Goal: Information Seeking & Learning: Learn about a topic

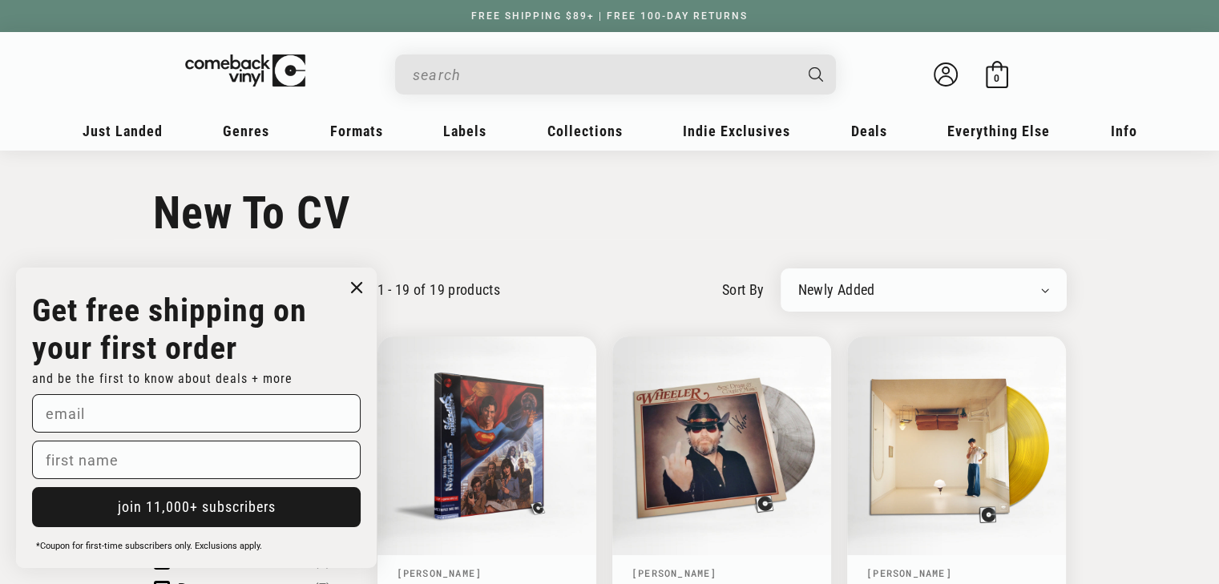
click at [357, 280] on circle "Close dialog" at bounding box center [356, 287] width 23 height 23
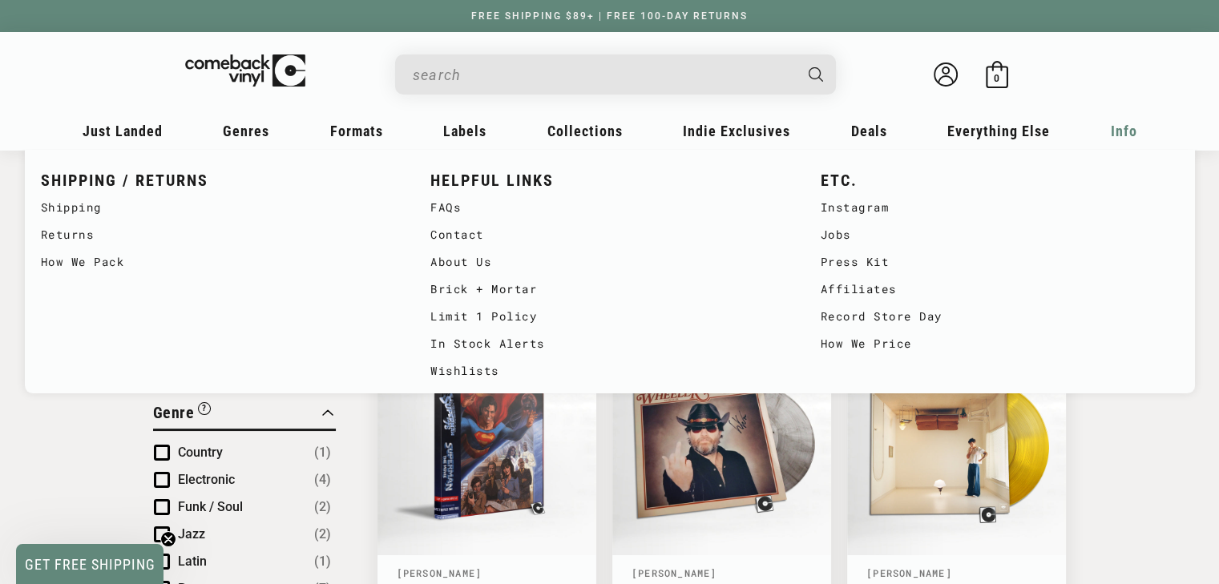
click at [163, 128] on span "Info" at bounding box center [123, 131] width 80 height 17
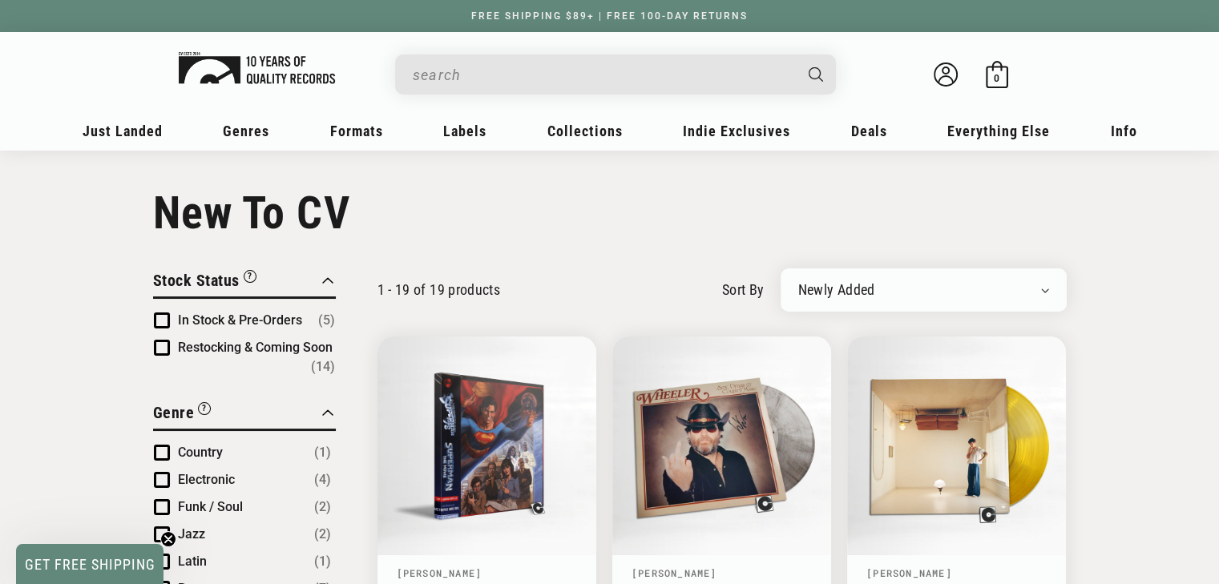
click at [260, 57] on img at bounding box center [257, 68] width 156 height 32
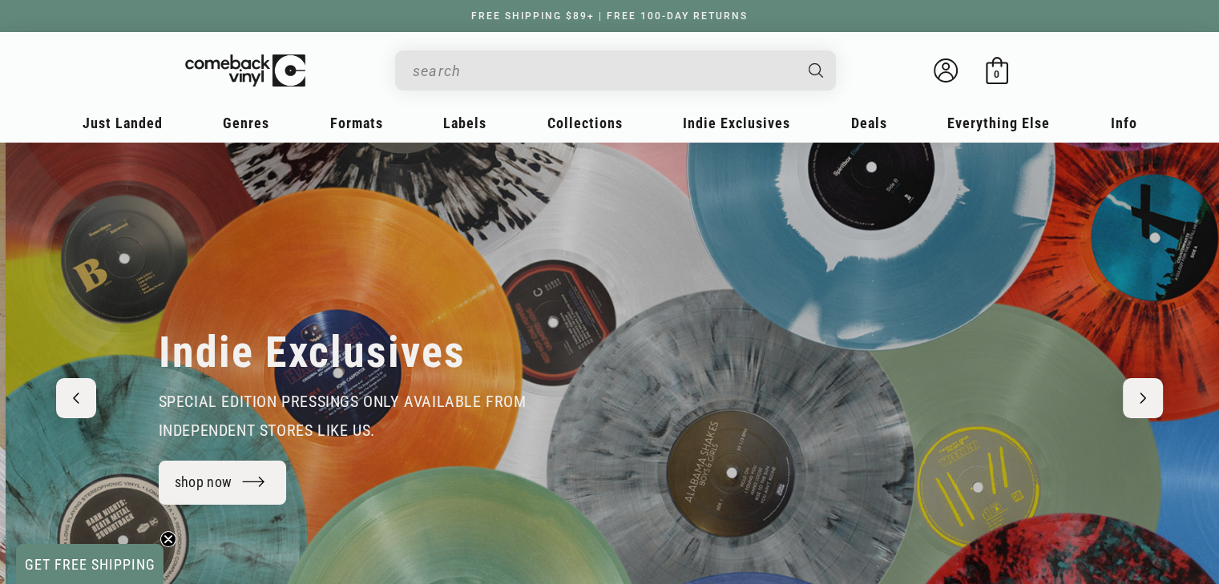
scroll to position [0, 1218]
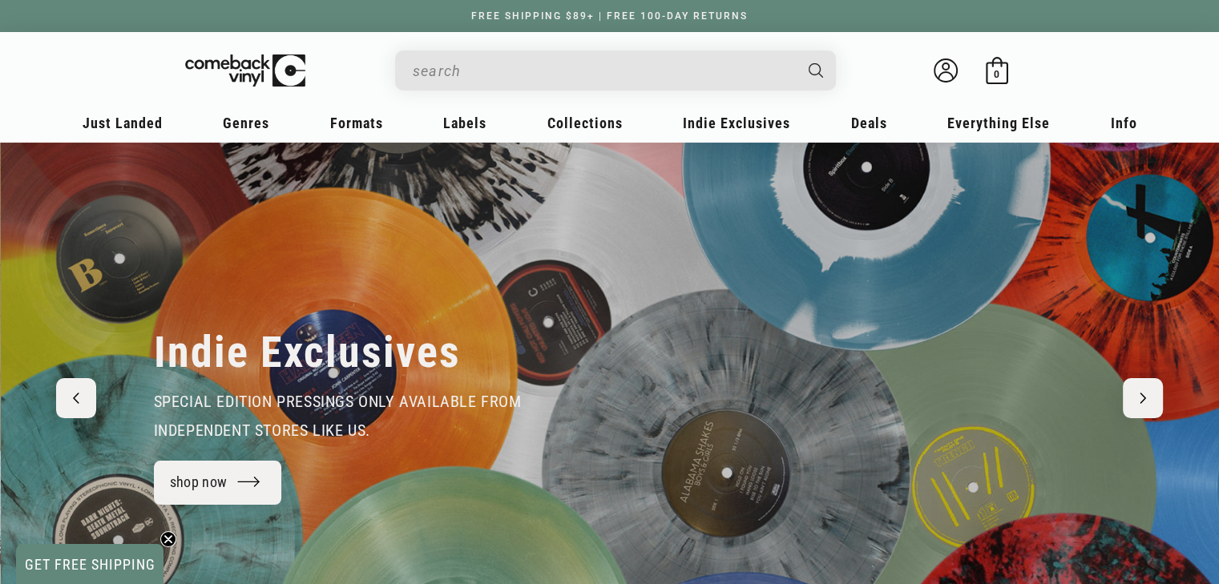
click at [495, 68] on input "When autocomplete results are available use up and down arrows to review and en…" at bounding box center [603, 70] width 380 height 33
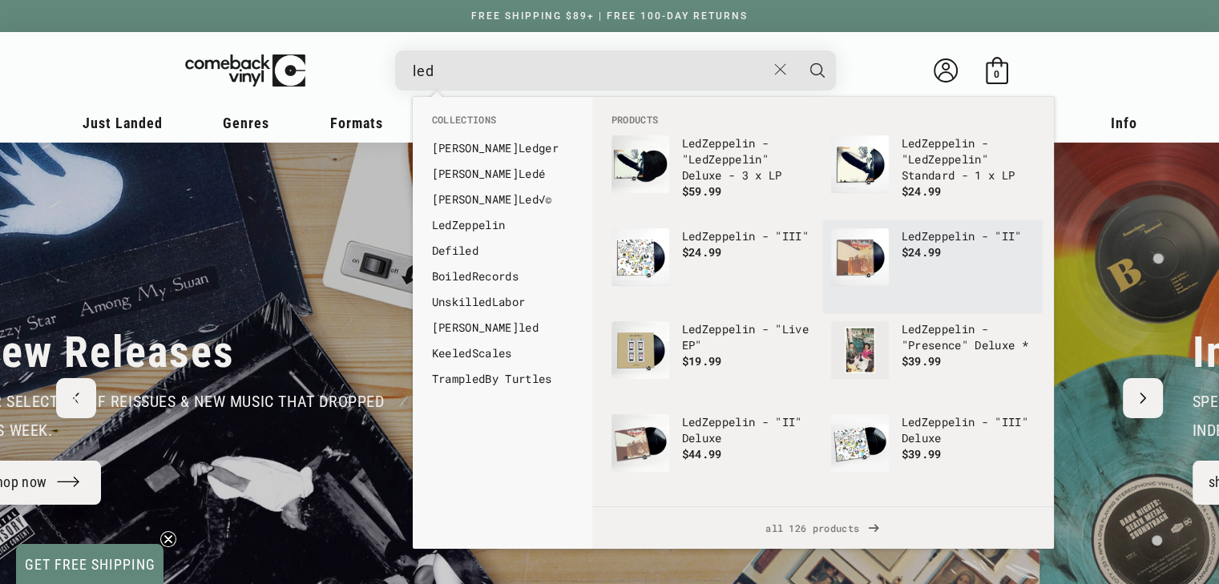
scroll to position [0, 0]
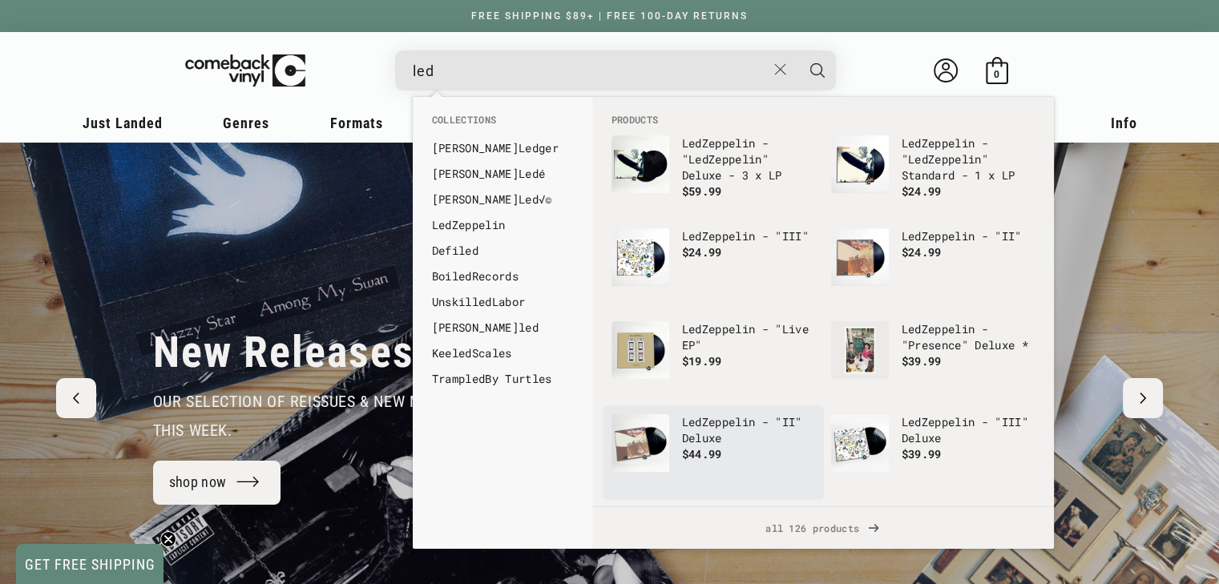
type input "led"
click at [687, 429] on b "Led" at bounding box center [692, 421] width 20 height 15
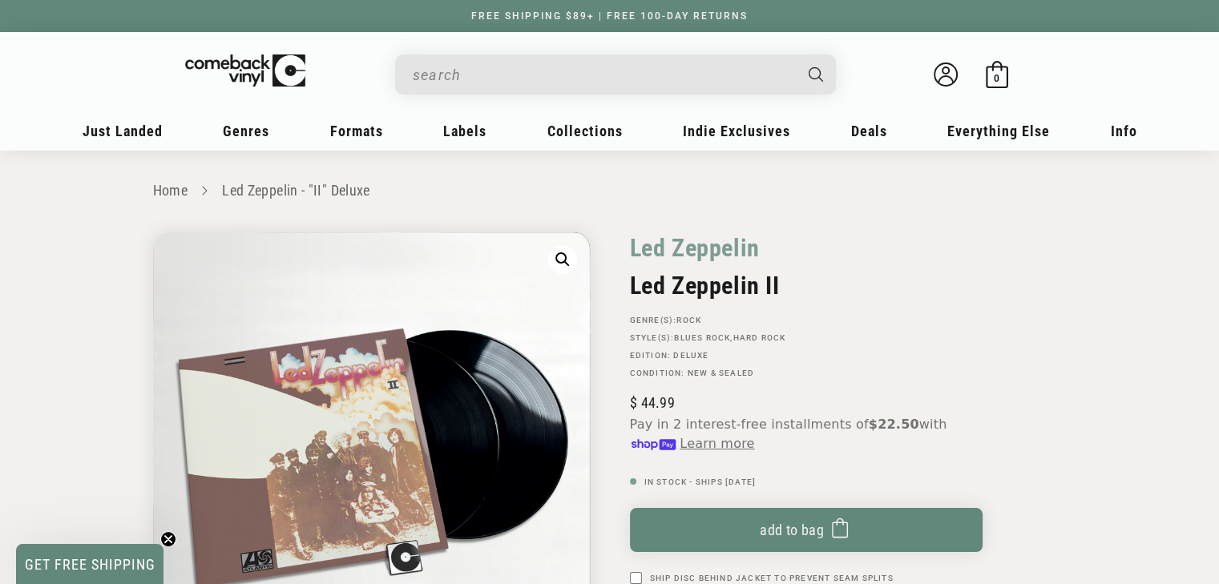
click at [1216, 70] on sticky-header "My account Just Landed Just Landed New Releases Genres" at bounding box center [609, 91] width 1219 height 119
click at [494, 75] on input "When autocomplete results are available use up and down arrows to review and en…" at bounding box center [603, 74] width 380 height 33
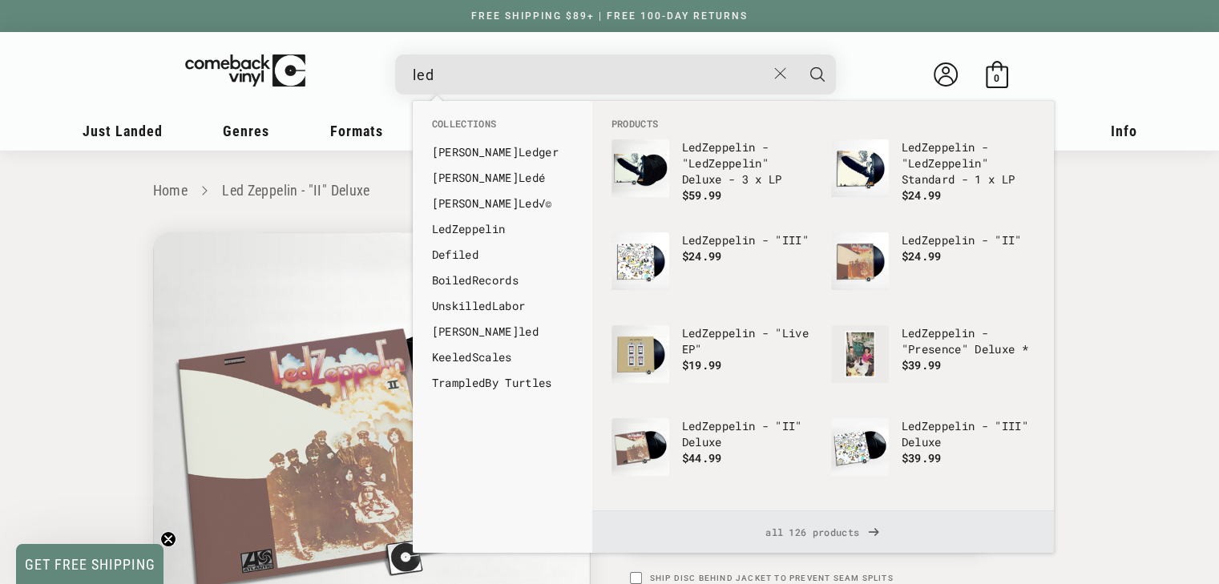
type input "led"
click at [804, 530] on span "all 126 products" at bounding box center [823, 532] width 436 height 42
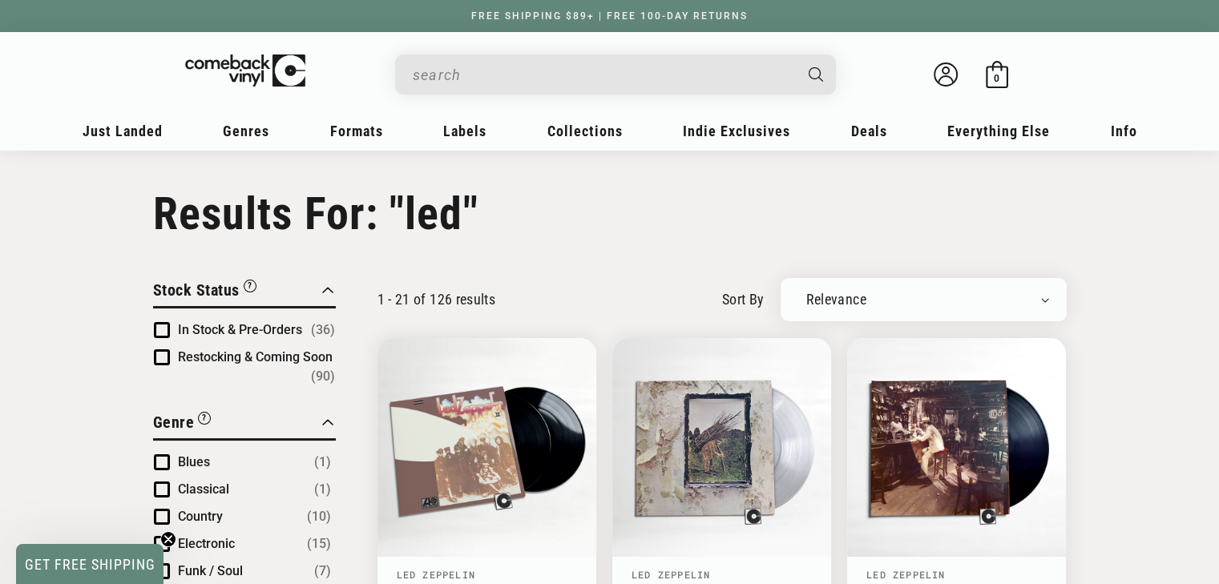
click at [457, 81] on input "Search" at bounding box center [603, 74] width 380 height 33
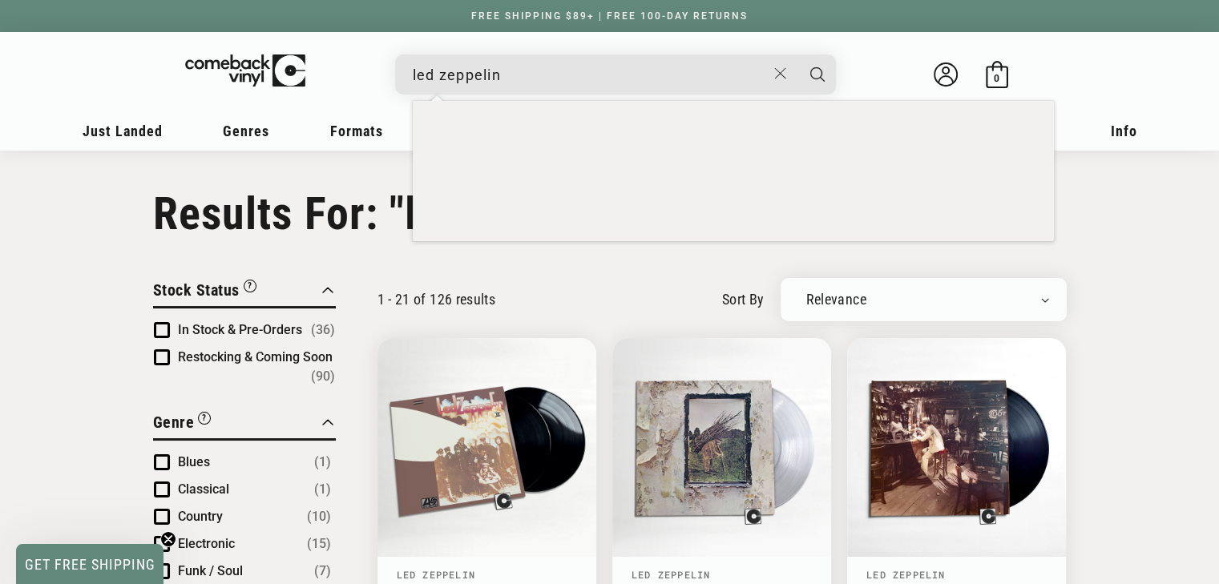
click at [797, 54] on button "Search" at bounding box center [817, 74] width 40 height 40
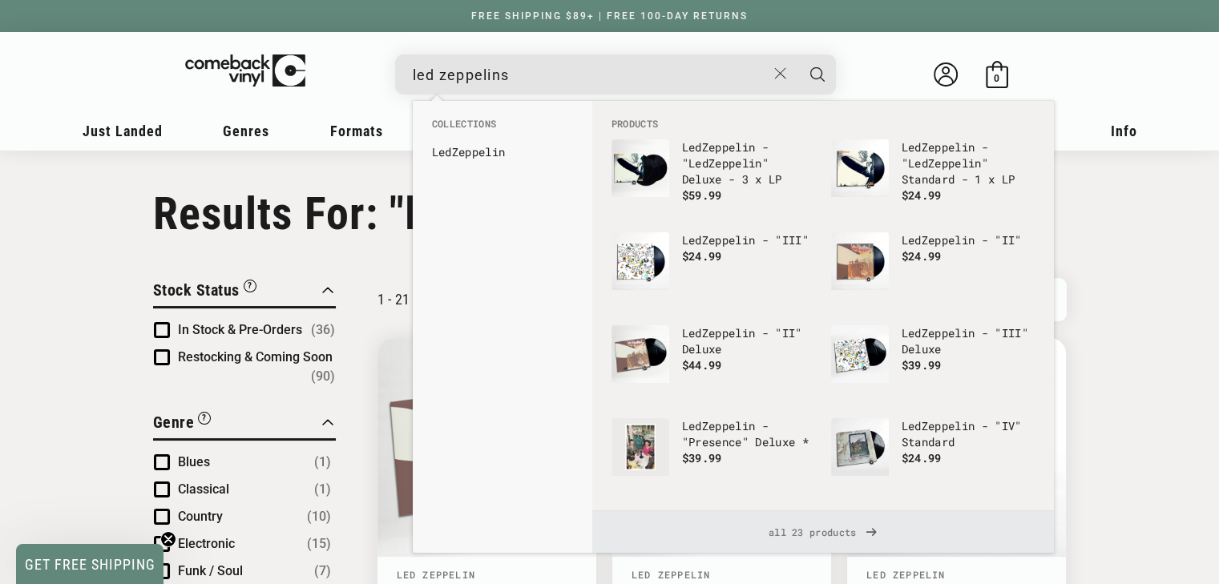
type input "led zeppelins"
click at [796, 531] on span "all 23 products" at bounding box center [823, 532] width 436 height 42
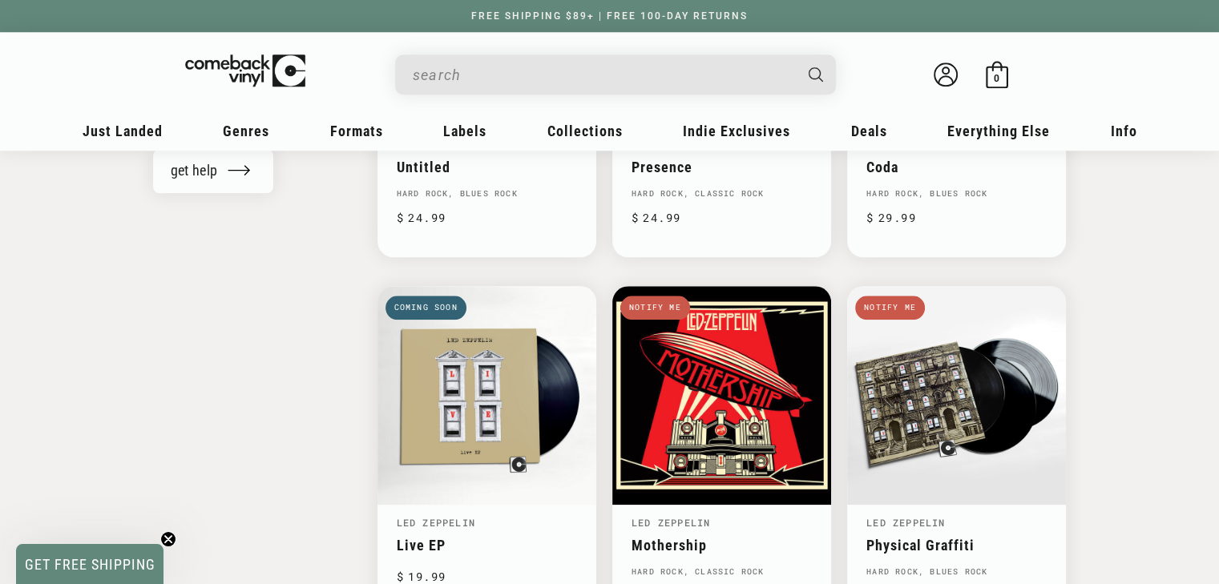
scroll to position [1591, 0]
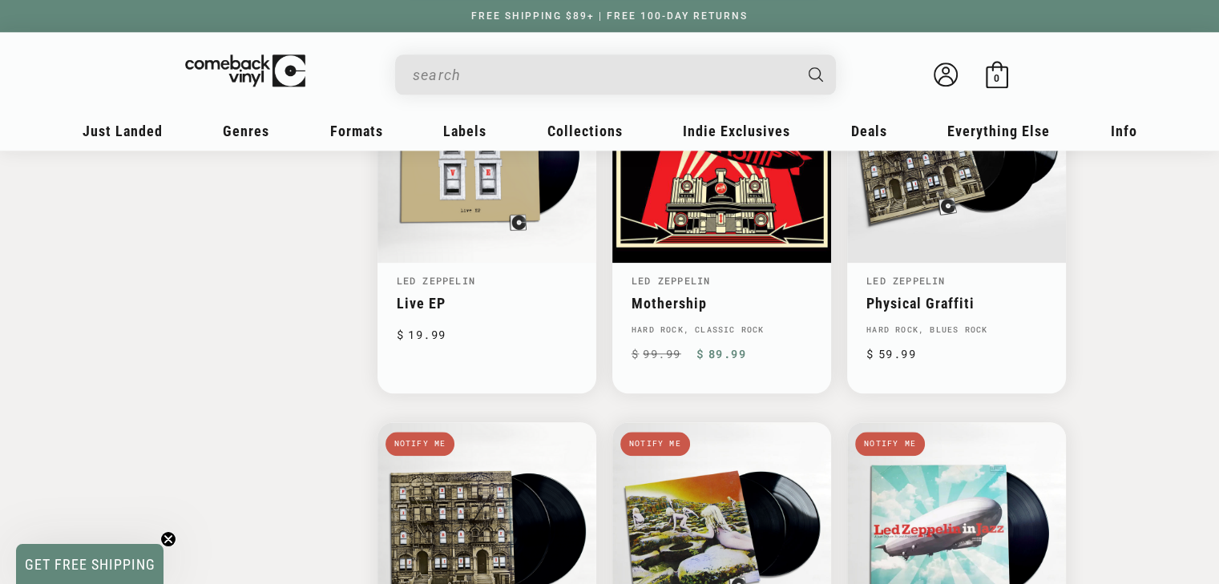
type input "led zeppelins"
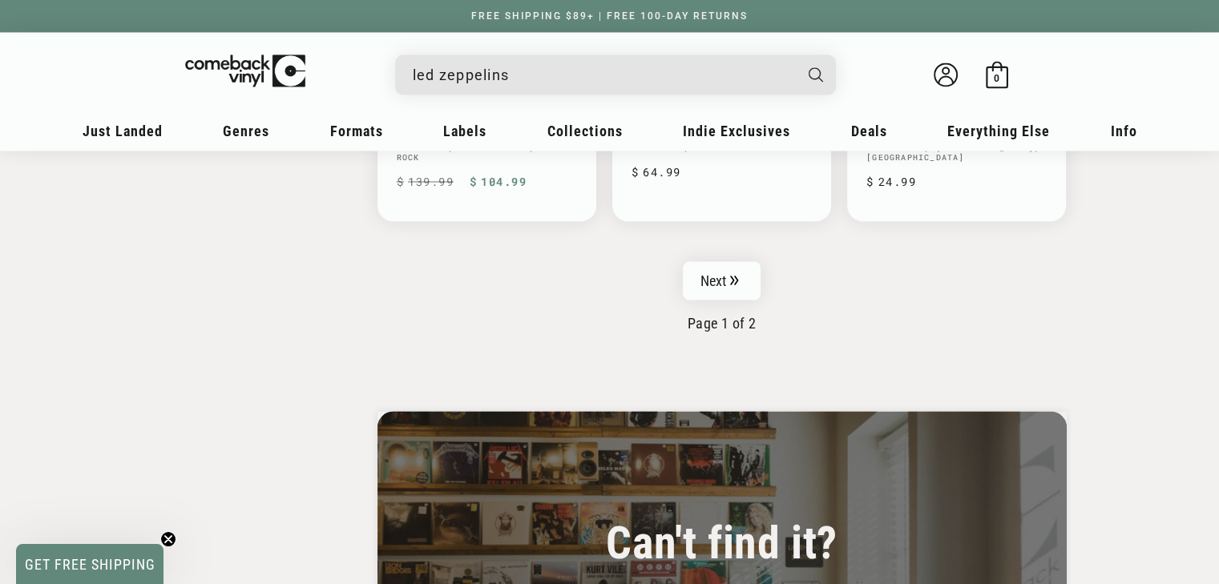
scroll to position [2762, 0]
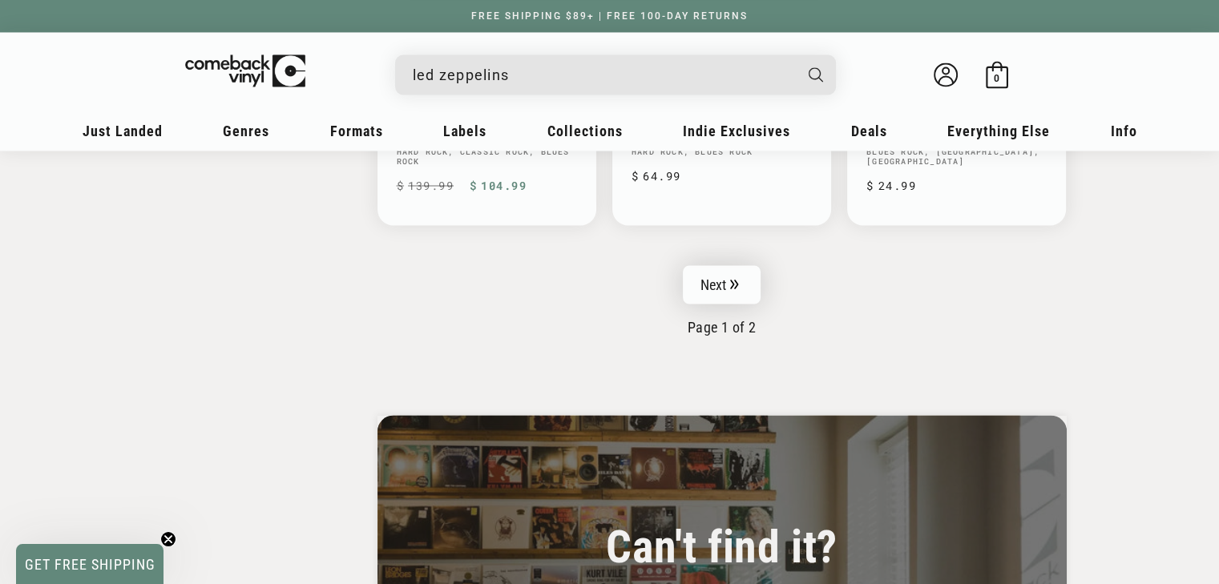
click at [729, 272] on link "Next" at bounding box center [722, 284] width 79 height 38
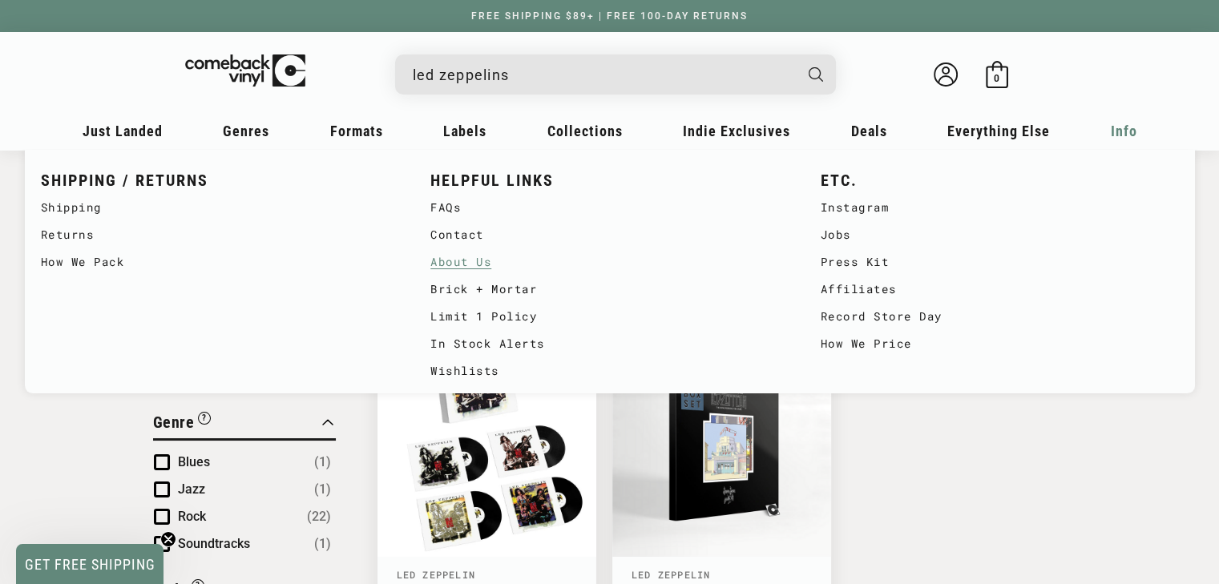
click at [441, 258] on link "About Us" at bounding box center [609, 261] width 358 height 27
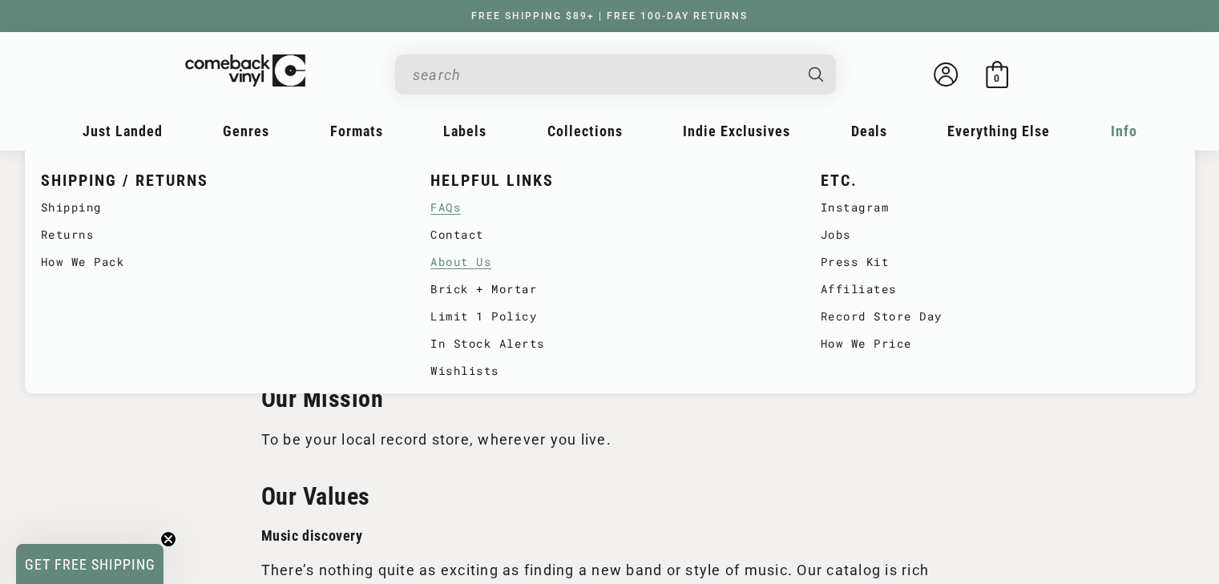
click at [440, 213] on link "FAQs" at bounding box center [609, 207] width 358 height 27
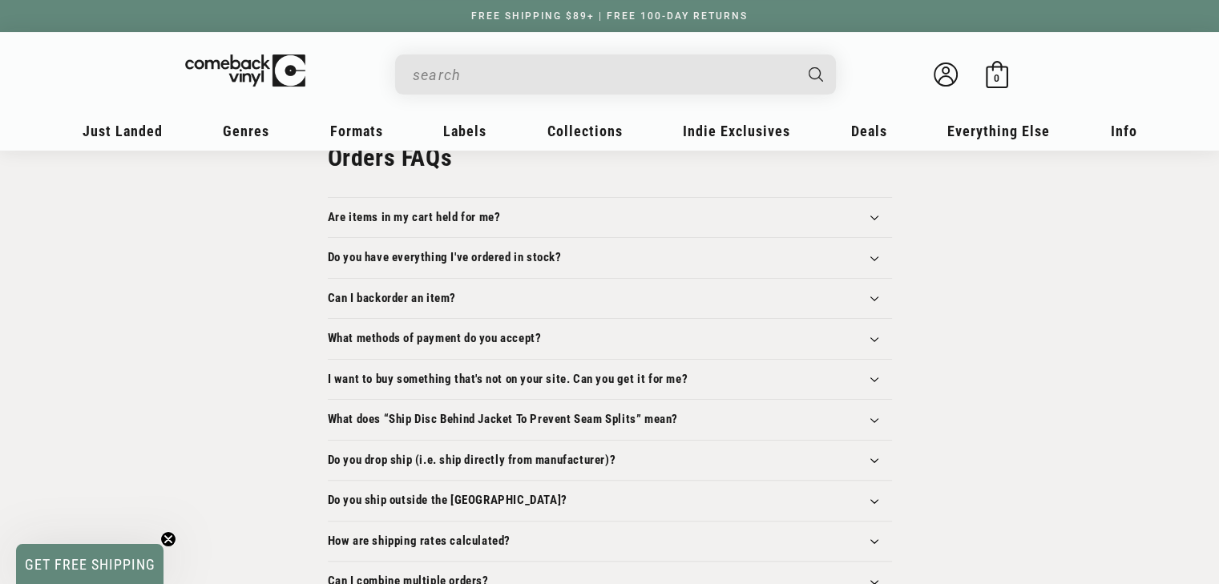
scroll to position [325, 0]
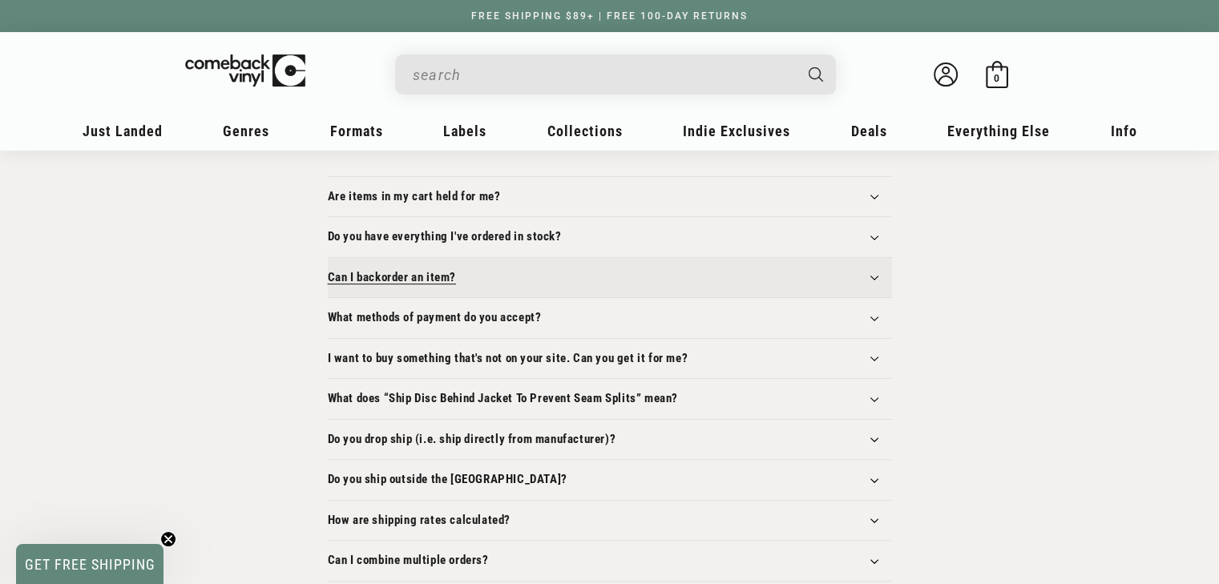
click at [655, 275] on summary "Can I backorder an item?" at bounding box center [610, 278] width 564 height 40
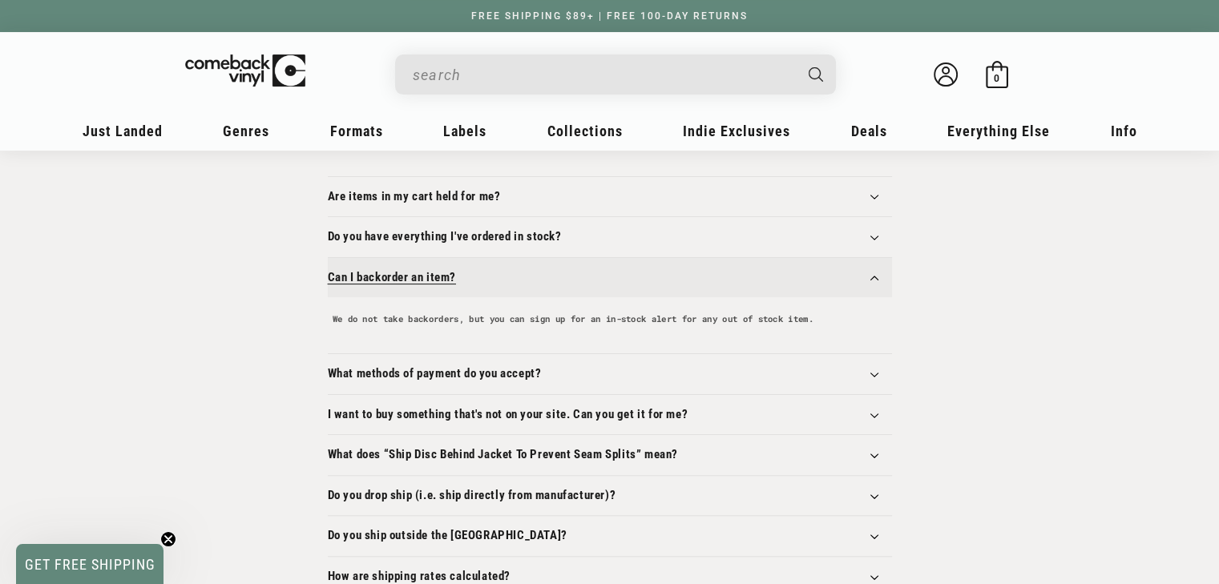
click at [582, 287] on summary "Can I backorder an item?" at bounding box center [610, 278] width 564 height 40
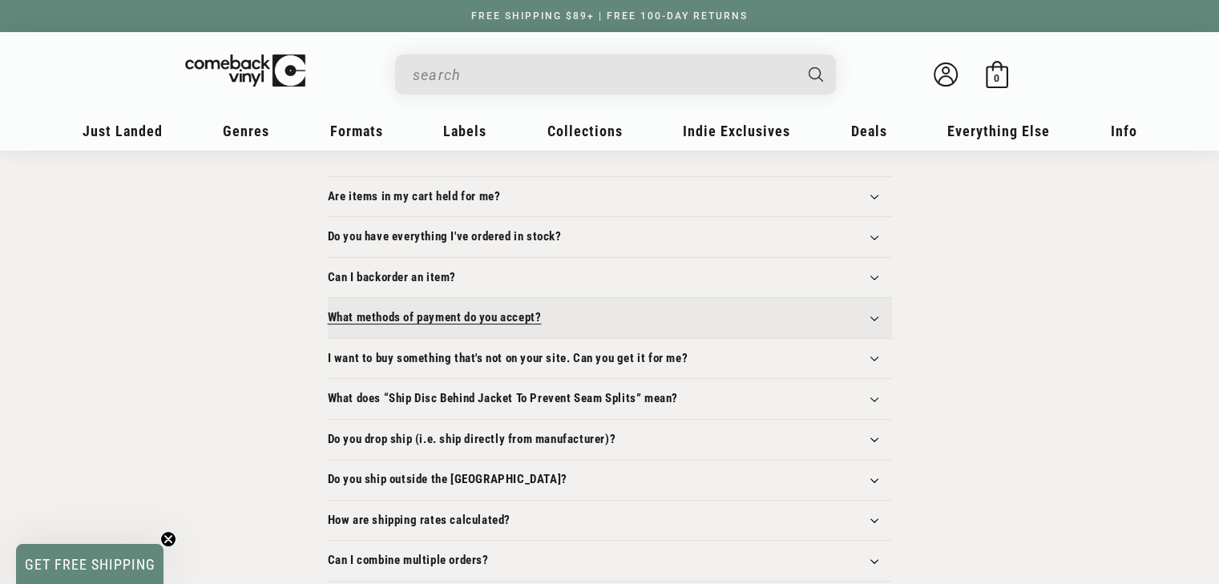
click at [604, 323] on summary "What methods of payment do you accept?" at bounding box center [610, 318] width 564 height 40
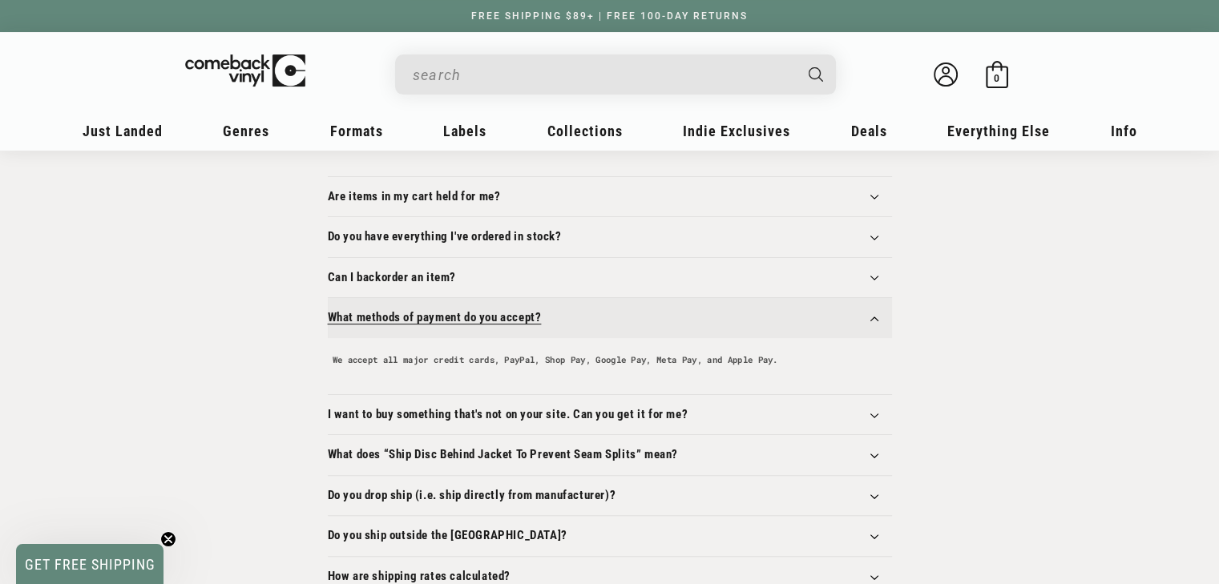
click at [604, 323] on summary "What methods of payment do you accept?" at bounding box center [610, 318] width 564 height 40
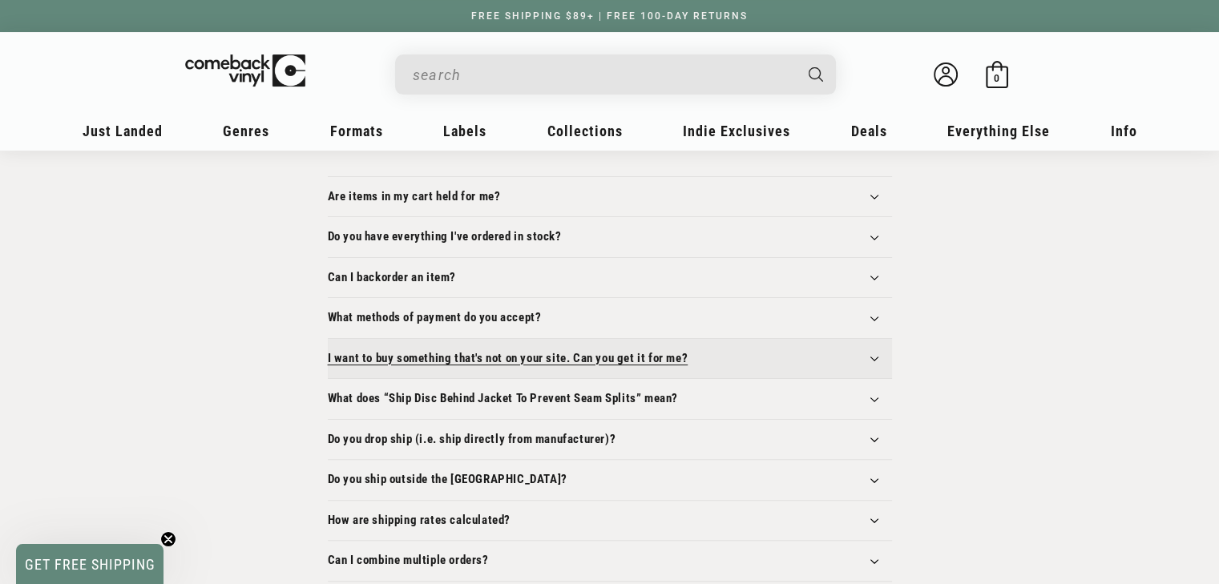
click at [637, 355] on h3 "I want to buy something that's not on your site. Can you get it for me?﻿﻿﻿﻿﻿" at bounding box center [508, 359] width 361 height 16
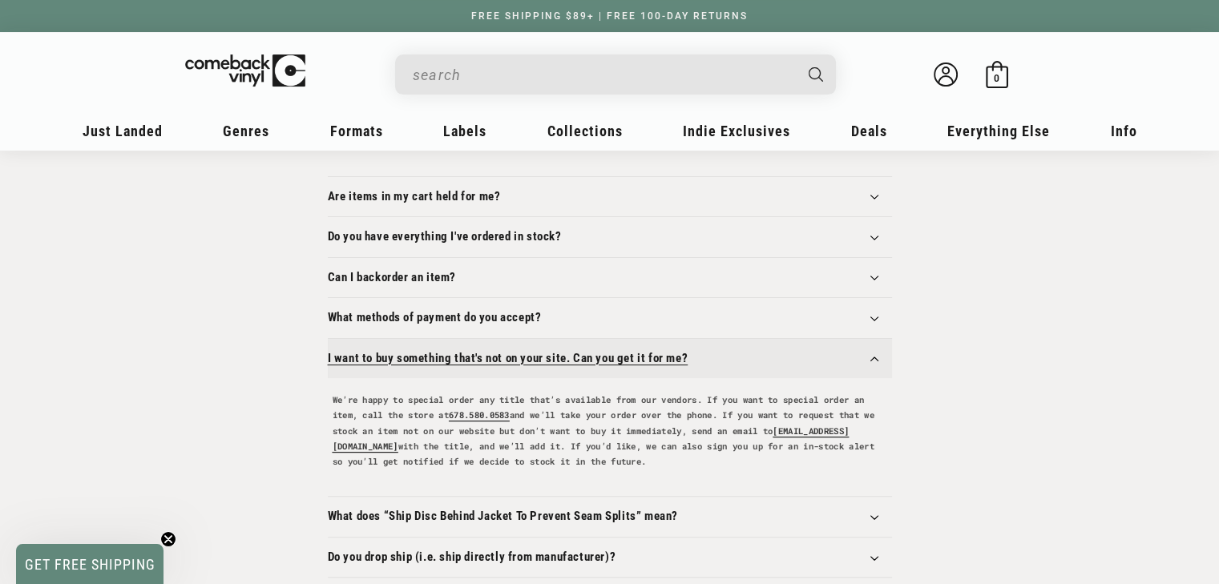
click at [637, 355] on h3 "I want to buy something that's not on your site. Can you get it for me?﻿﻿﻿﻿﻿" at bounding box center [508, 359] width 361 height 16
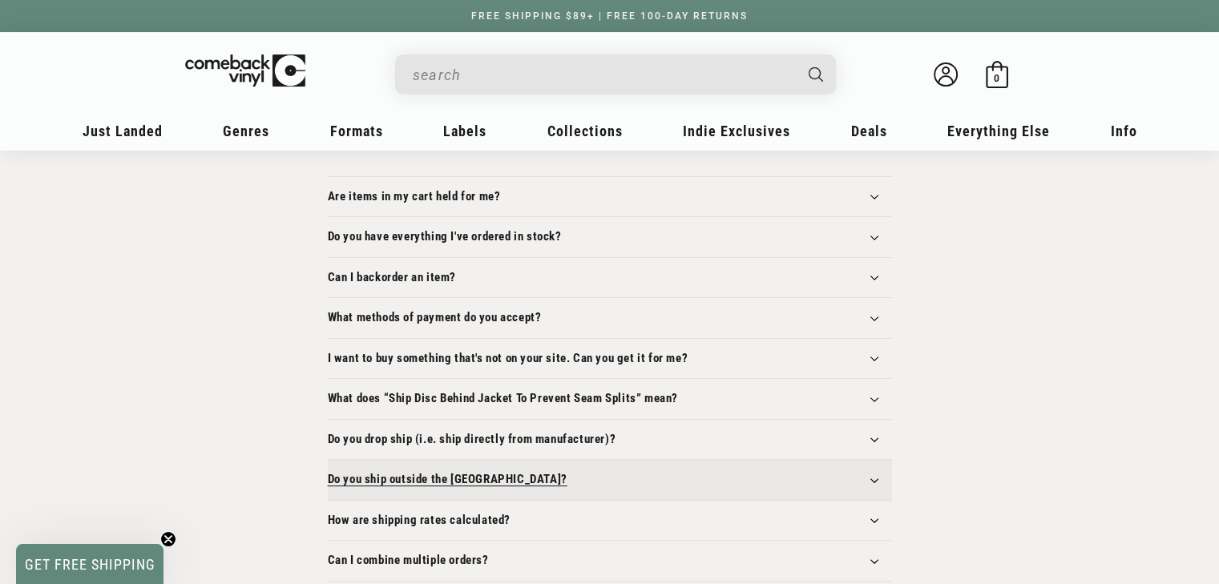
click at [369, 478] on h3 "Do you ship outside the US?" at bounding box center [448, 480] width 240 height 16
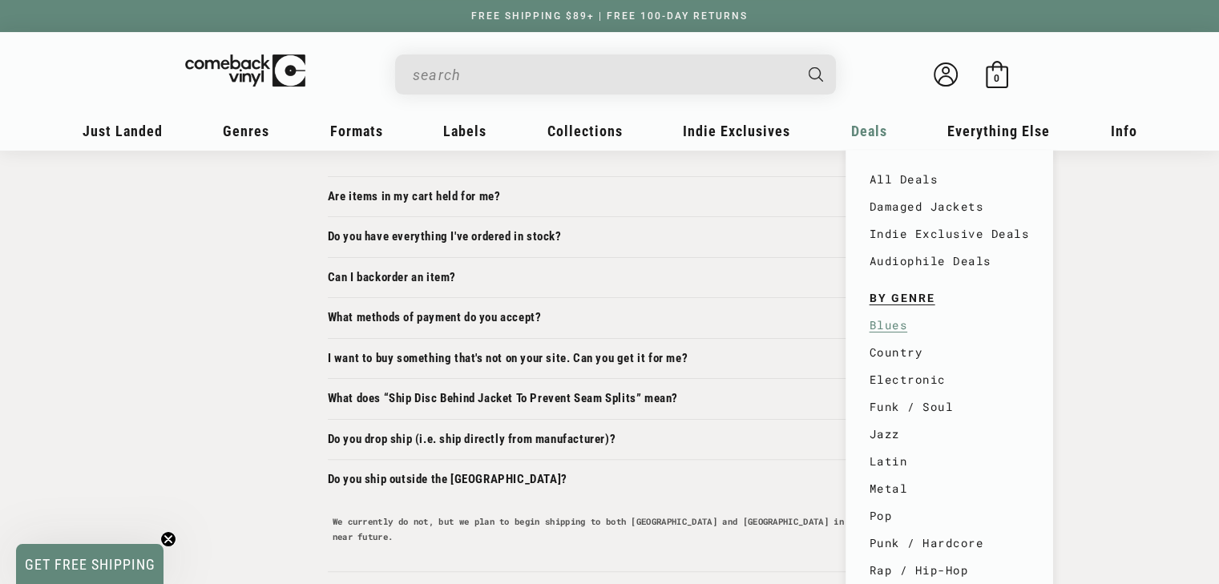
click at [888, 324] on link "Blues" at bounding box center [949, 325] width 160 height 27
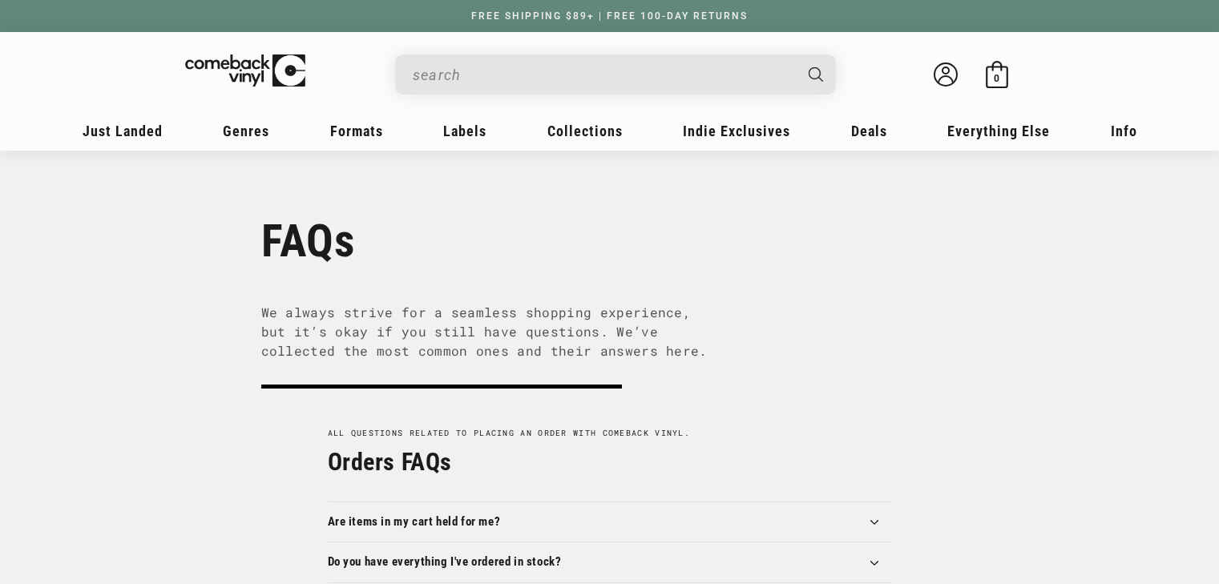
scroll to position [325, 0]
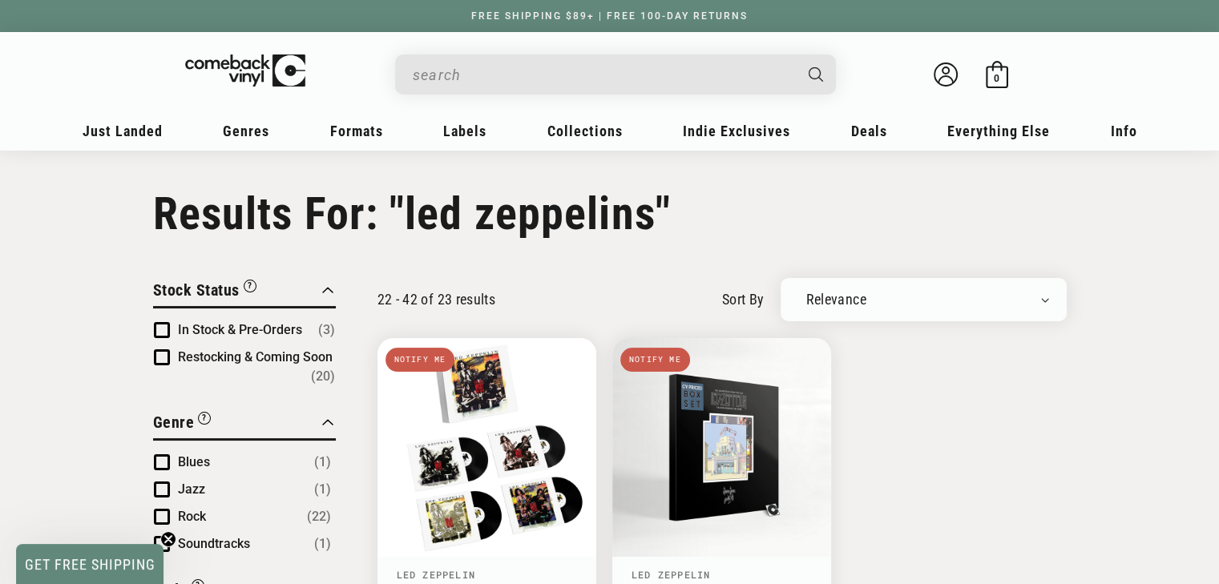
type input "led zeppelins"
